Goal: Task Accomplishment & Management: Manage account settings

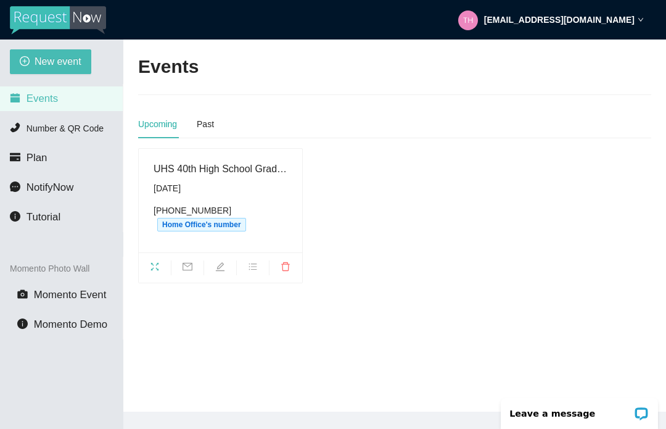
click at [211, 180] on div "UHS 40th High School Graduation Saturday, September 20th (217) 427-8301 Home Of…" at bounding box center [221, 200] width 134 height 79
click at [162, 262] on span "fullscreen" at bounding box center [155, 269] width 32 height 14
click at [222, 265] on icon "edit" at bounding box center [220, 266] width 9 height 9
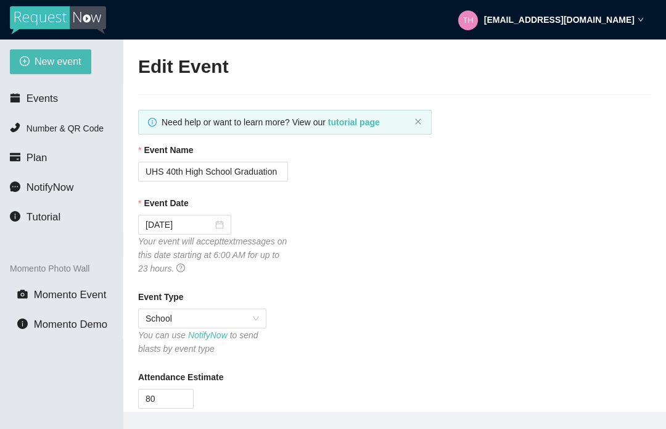
type textarea "[URL][DOMAIN_NAME]"
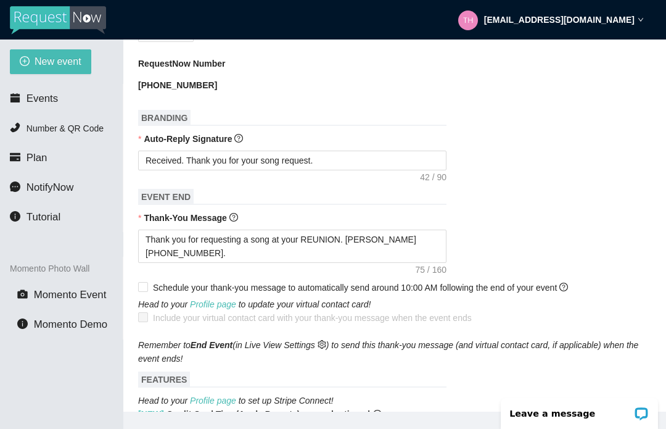
scroll to position [373, 0]
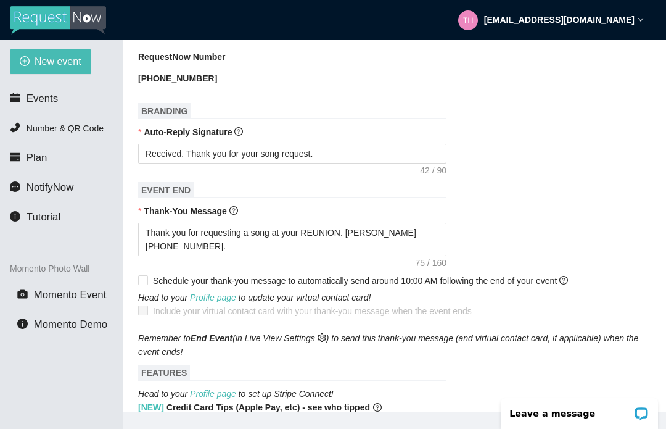
click at [568, 279] on icon "question-circle" at bounding box center [564, 280] width 9 height 9
click at [147, 279] on input "Schedule your thank-you message to automatically send around 10:00 AM following…" at bounding box center [142, 279] width 9 height 9
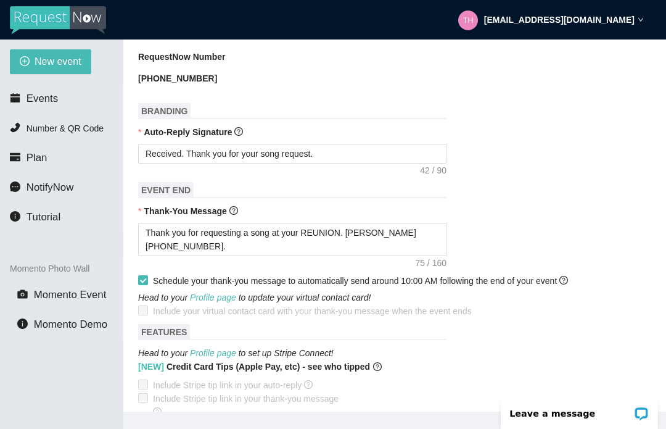
click at [141, 307] on label "Include your virtual contact card with your thank-you message when the event en…" at bounding box center [307, 311] width 339 height 14
click at [145, 278] on input "Schedule your thank-you message to automatically send around 10:00 AM following…" at bounding box center [142, 279] width 9 height 9
checkbox input "false"
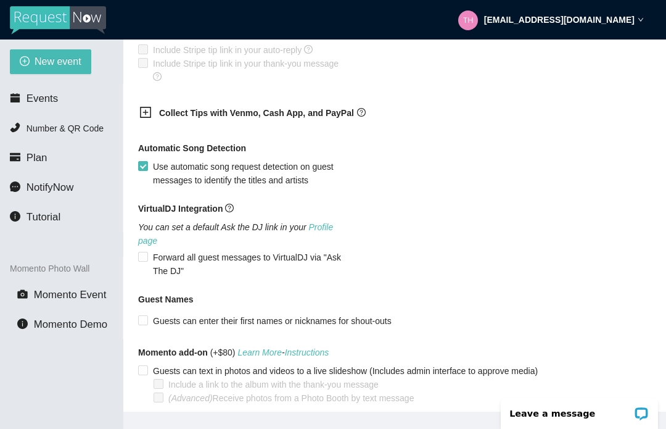
scroll to position [749, 0]
click at [304, 165] on span "Use automatic song request detection on guest messages to identify the titles a…" at bounding box center [250, 173] width 204 height 27
click at [147, 165] on input "Use automatic song request detection on guest messages to identify the titles a…" at bounding box center [142, 165] width 9 height 9
checkbox input "false"
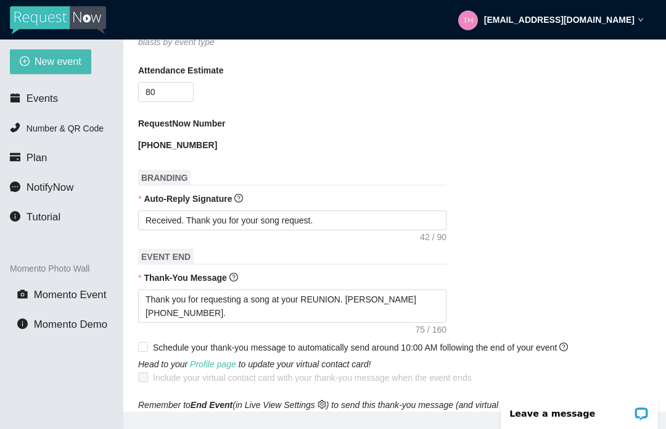
scroll to position [303, 0]
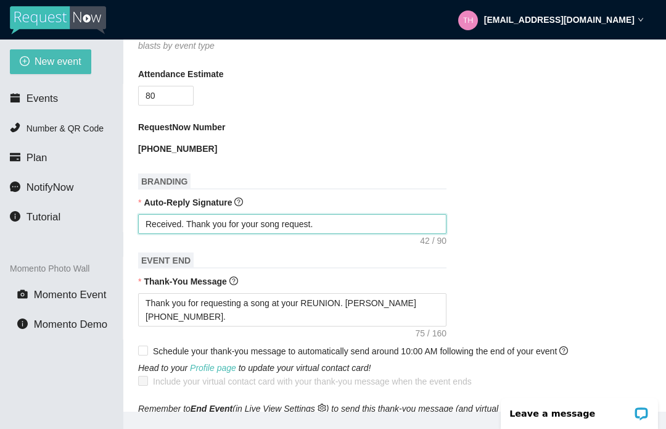
click at [325, 222] on textarea "Received. Thank you for your song request." at bounding box center [292, 224] width 309 height 20
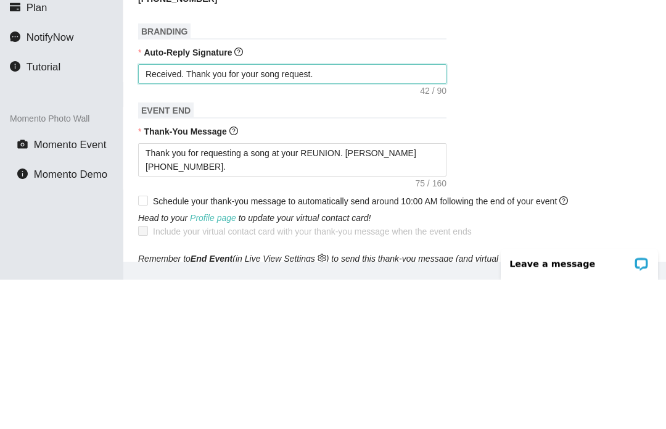
type textarea "Received. Thank you for your song request."
type textarea "Received. Thank you for your song request. I"
type textarea "Received. Thank you for your song request. I’"
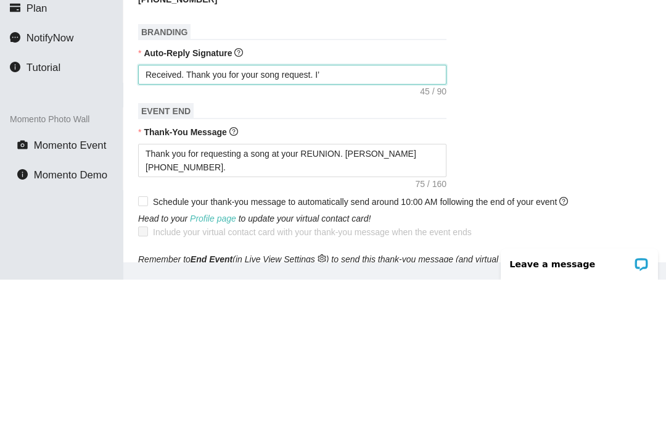
type textarea "Received. Thank you for your song request. I’l"
type textarea "Received. Thank you for your song request. I’ll"
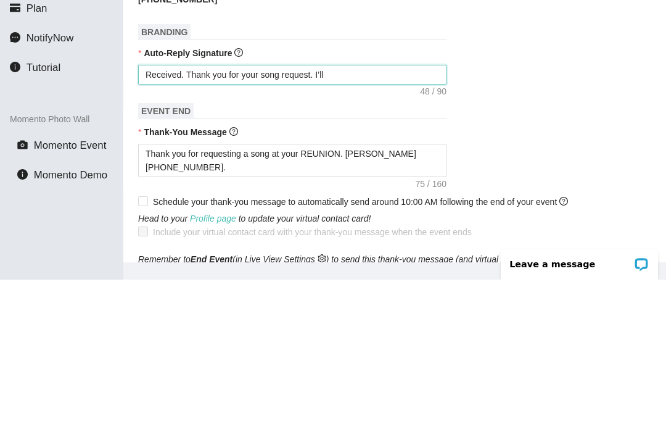
type textarea "Received. Thank you for your song request. I’ll l"
type textarea "Received. Thank you for your song request. I’ll le"
type textarea "Received. Thank you for your song request. I’ll let"
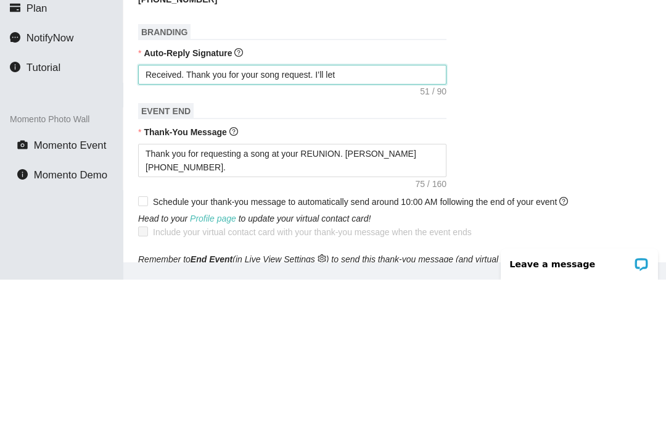
type textarea "Received. Thank you for your song request. I’ll let"
type textarea "Received. Thank you for your song request. I’ll let y"
type textarea "Received. Thank you for your song request. I’ll let yo"
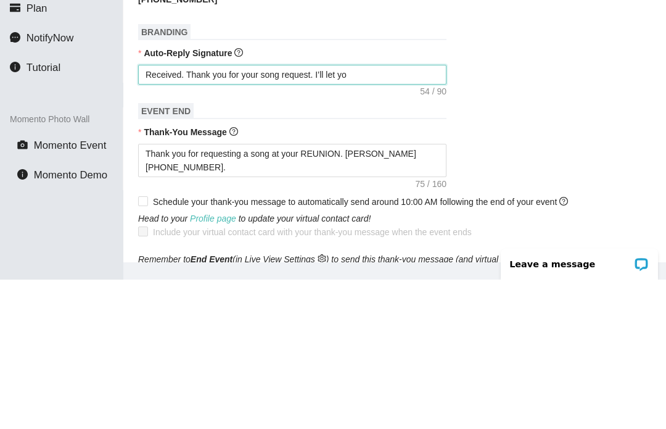
type textarea "Received. Thank you for your song request. I’ll let you"
type textarea "Received. Thank you for your song request. I’ll let you k"
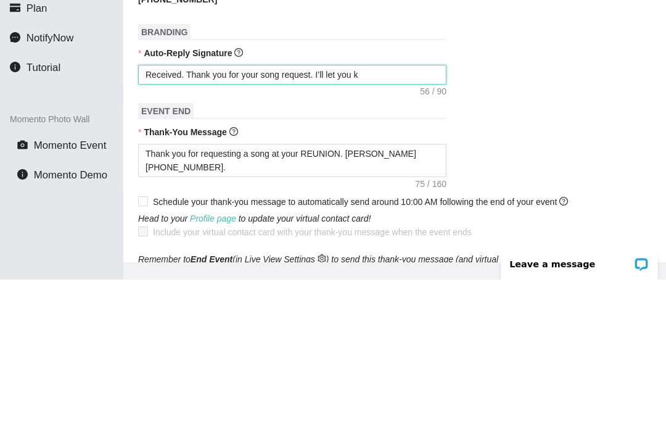
type textarea "Received. Thank you for your song request. I’ll let you k"
type textarea "Received. Thank you for your song request. I’ll let you kn"
type textarea "Received. Thank you for your song request. I’ll let you kno"
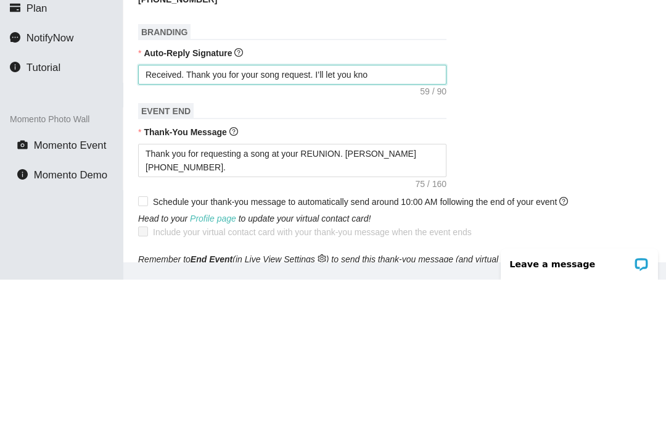
type textarea "Received. Thank you for your song request. I’ll let you know"
type textarea "Received. Thank you for your song request. I’ll let you know w"
type textarea "Received. Thank you for your song request. I’ll let you know wh"
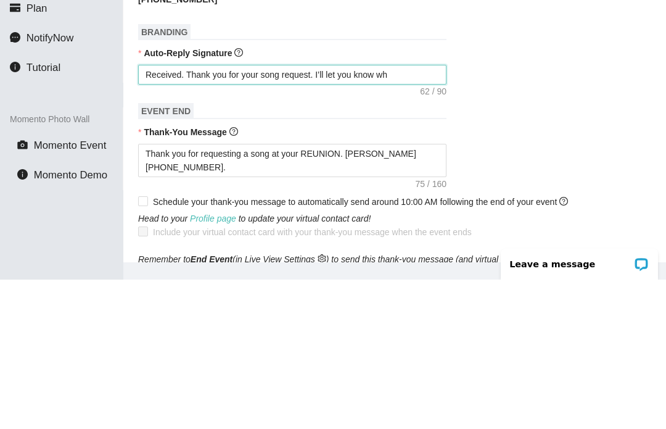
type textarea "Received. Thank you for your song request. I’ll let you know wh"
type textarea "Received. Thank you for your song request. I’ll let you know wha"
type textarea "Received. Thank you for your song request. I’ll let you know what"
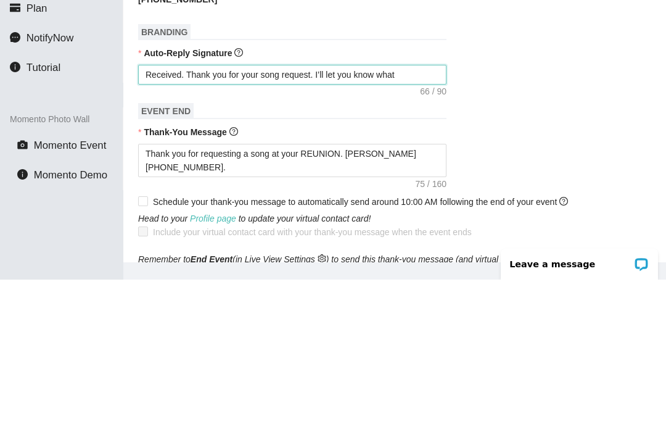
type textarea "Received. Thank you for your song request. I’ll let you know what t"
type textarea "Received. Thank you for your song request. I’ll let you know what ti"
type textarea "Received. Thank you for your song request. I’ll let you know what tim"
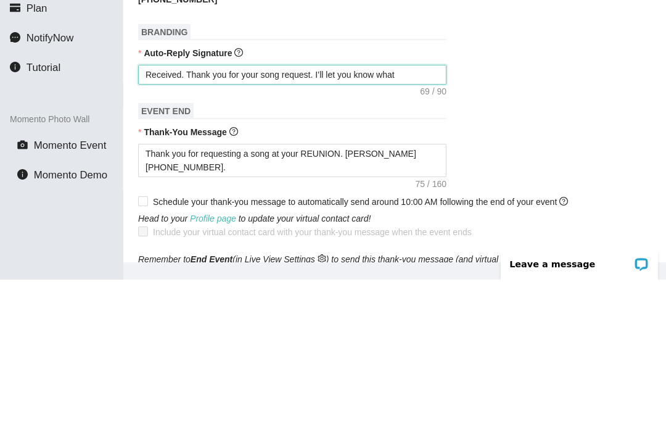
type textarea "Received. Thank you for your song request. I’ll let you know what time"
type textarea "Received. Thank you for your song request. I’ll let you know what time y"
type textarea "Received. Thank you for your song request. I’ll let you know what time yo"
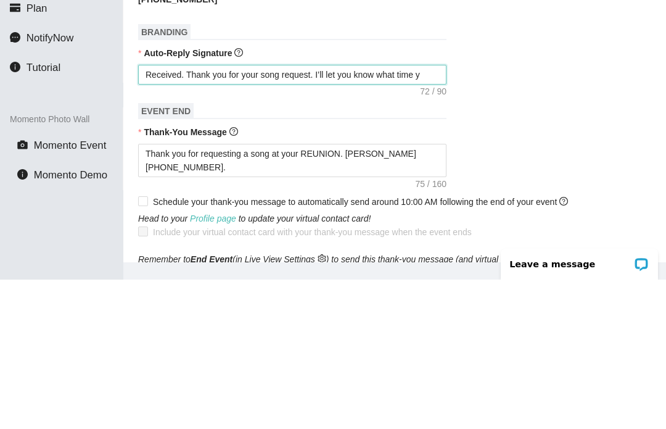
type textarea "Received. Thank you for your song request. I’ll let you know what time yo"
type textarea "Received. Thank you for your song request. I’ll let you know what time you"
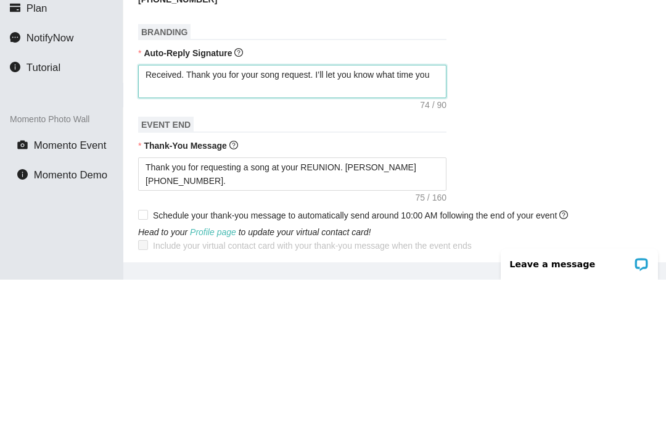
type textarea "Received. Thank you for your song request. I’ll let you know what time your"
type textarea "Received. Thank you for your song request. I’ll let you know what time your S"
type textarea "Received. Thank you for your song request. I’ll let you know what time your SO"
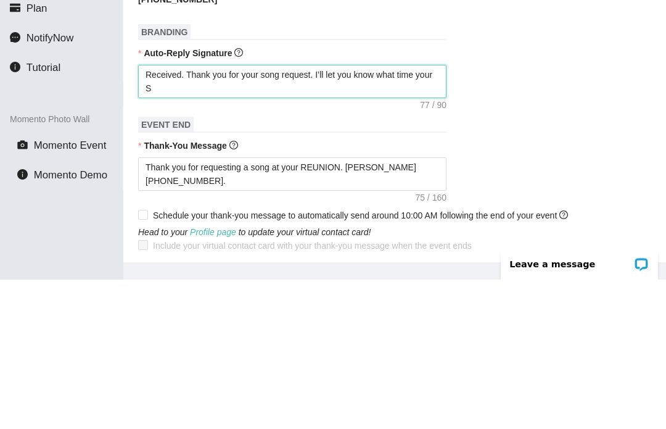
type textarea "Received. Thank you for your song request. I’ll let you know what time your SO"
type textarea "Received. Thank you for your song request. I’ll let you know what time your SON"
type textarea "Received. Thank you for your song request. I’ll let you know what time your SONG"
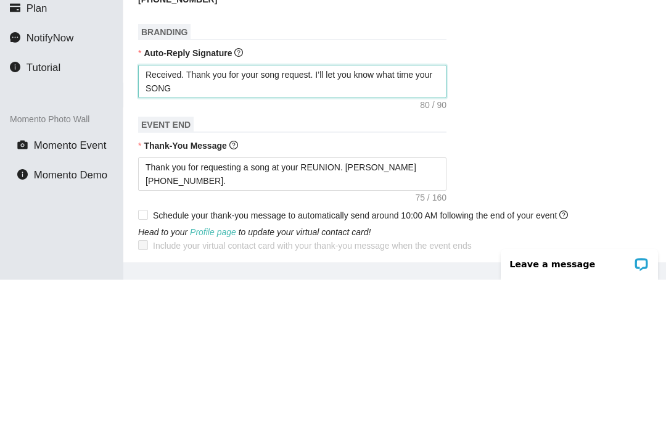
type textarea "Received. Thank you for your song request. I’ll let you know what time your SONG"
type textarea "Received. Thank you for your song request. I’ll let you know what time your SON…"
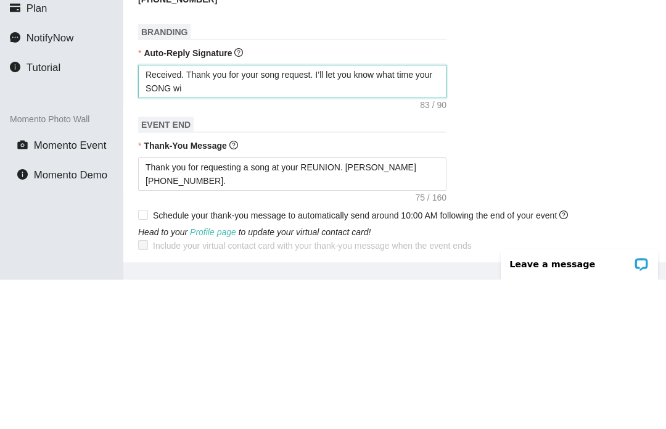
type textarea "Received. Thank you for your song request. I’ll let you know what time your SON…"
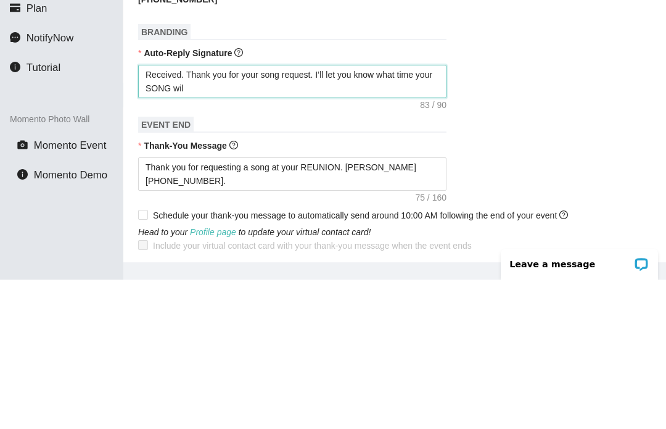
type textarea "Received. Thank you for your song request. I’ll let you know what time your SON…"
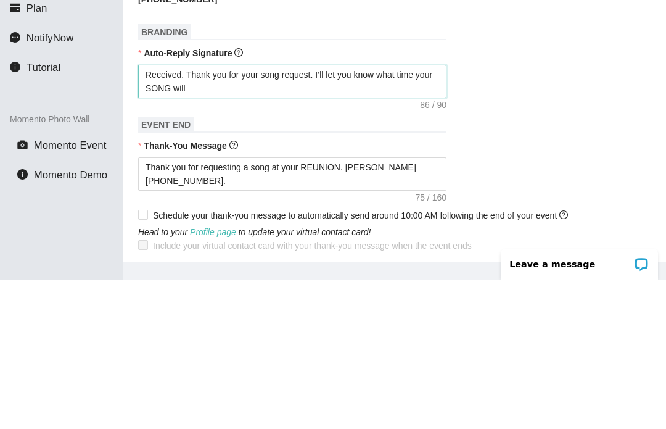
type textarea "Received. Thank you for your song request. I’ll let you know what time your SON…"
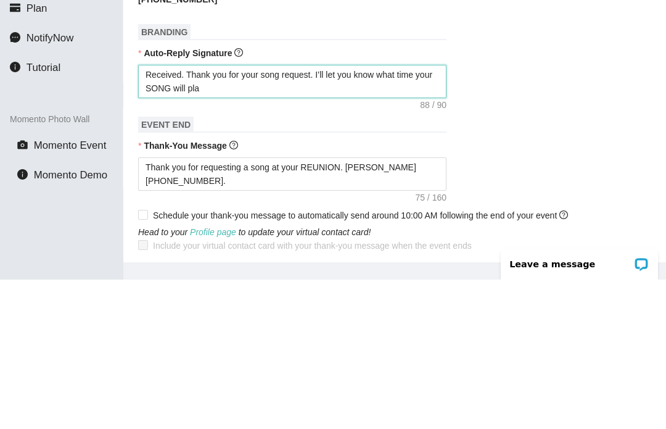
type textarea "Received. Thank you for your song request. I’ll let you know what time your SON…"
click at [169, 214] on textarea "Received. Thank you for your song request. I’ll let you know what time your SON…" at bounding box center [292, 230] width 309 height 33
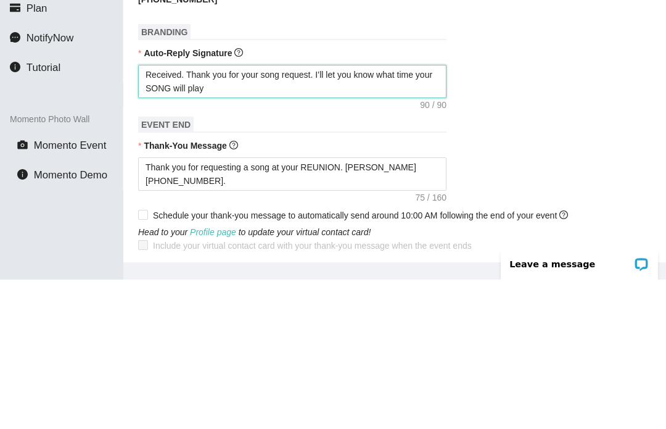
type textarea "Received. Thank you for your song request. I’ll let you know what time yourSONG…"
type textarea "Received. Thank you for your song request. I’ll let you know what time youSONG …"
type textarea "Received. Thank you for your song request. I’ll let you know what time yoSONG w…"
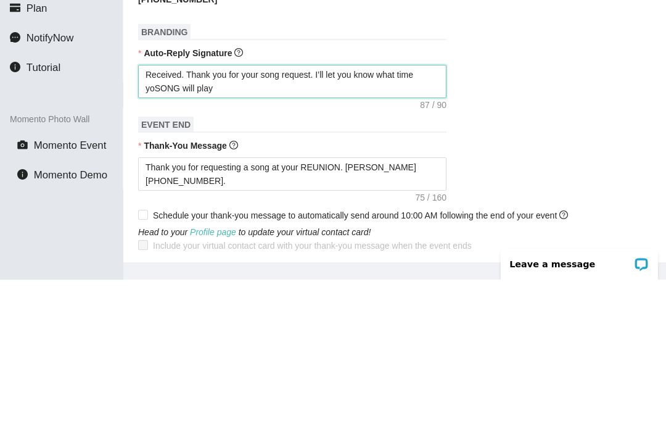
type textarea "Received. Thank you for your song request. I’ll let you know what time ySONG wi…"
type textarea "Received. Thank you for your song request. I’ll let you know what time SONG wil…"
type textarea "Received. Thank you for your song request. I’ll let you know what time tSONG wi…"
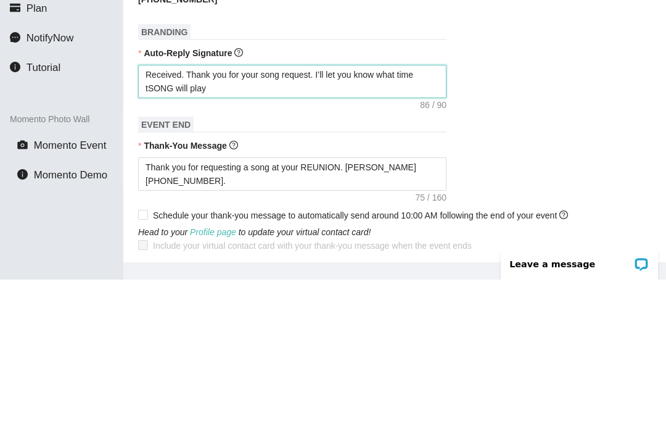
type textarea "Received. Thank you for your song request. I’ll let you know what time thSONG w…"
type textarea "Received. Thank you for your song request. I’ll let you know what time theSONG …"
type textarea "Received. Thank you for your song request. I’ll let you know what time the SONG…"
click at [231, 214] on textarea "Received. Thank you for your song request. I’ll let you know what time the SONG…" at bounding box center [292, 230] width 309 height 33
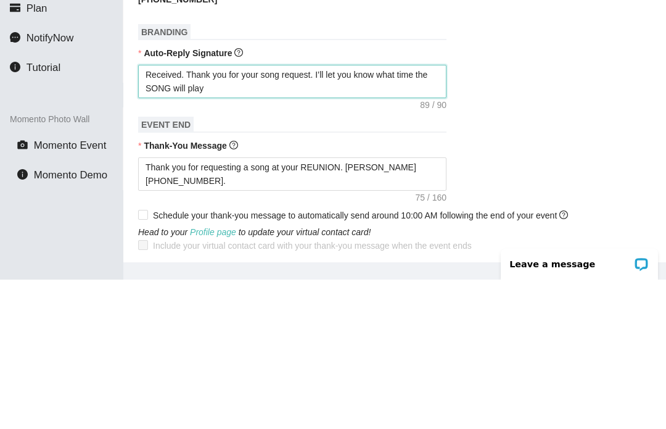
type textarea "Received. Thank you for your song request. I’ll let you know what time the SONG…"
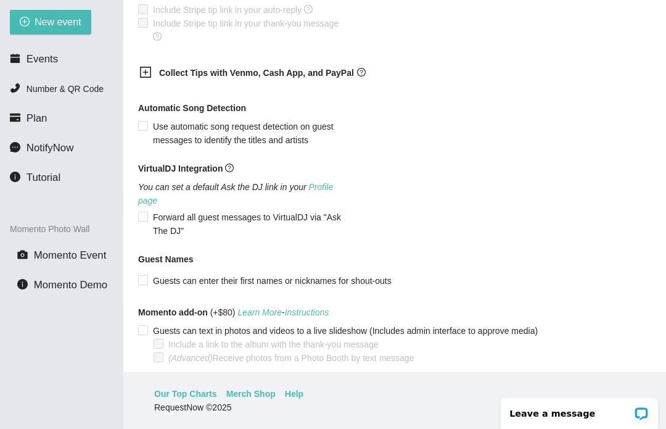
scroll to position [763, 0]
type textarea "Received. Thank you for your song request. I’ll let you know what time the SONG…"
click at [163, 384] on span "Save event" at bounding box center [169, 391] width 43 height 14
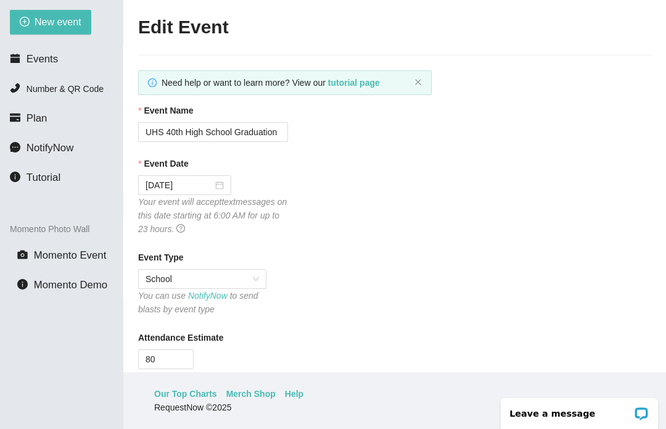
scroll to position [0, 0]
